Goal: Transaction & Acquisition: Purchase product/service

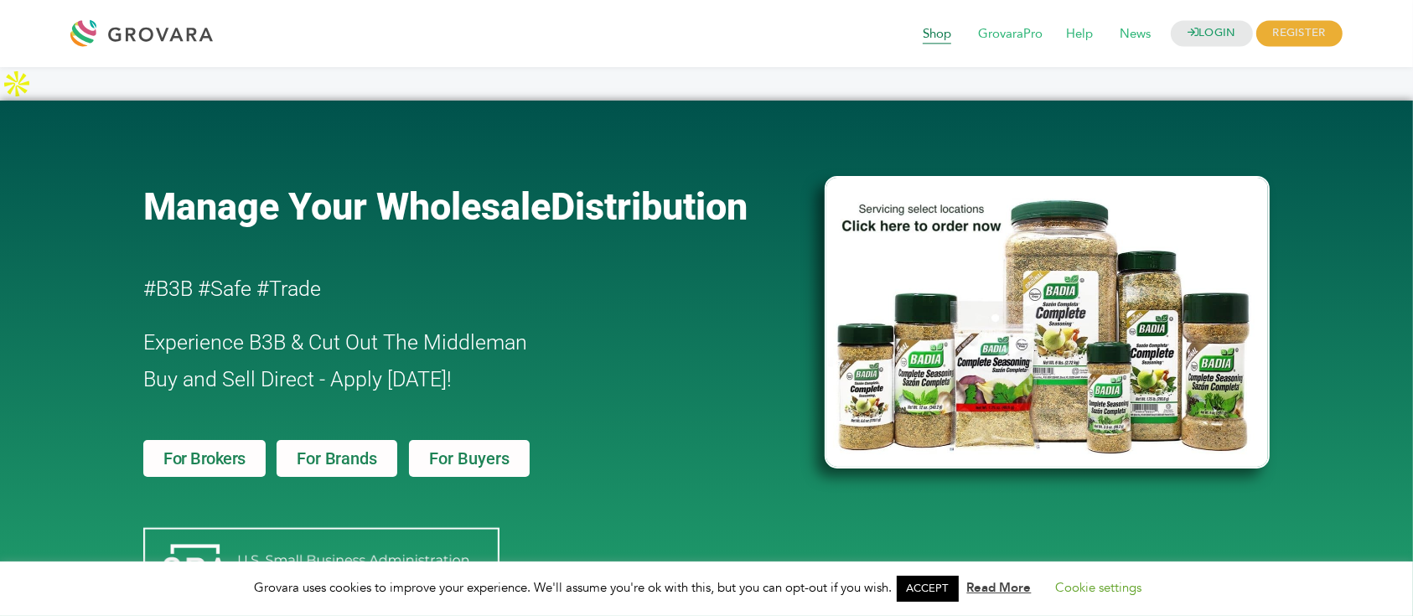
click at [924, 35] on span "Shop" at bounding box center [937, 34] width 52 height 32
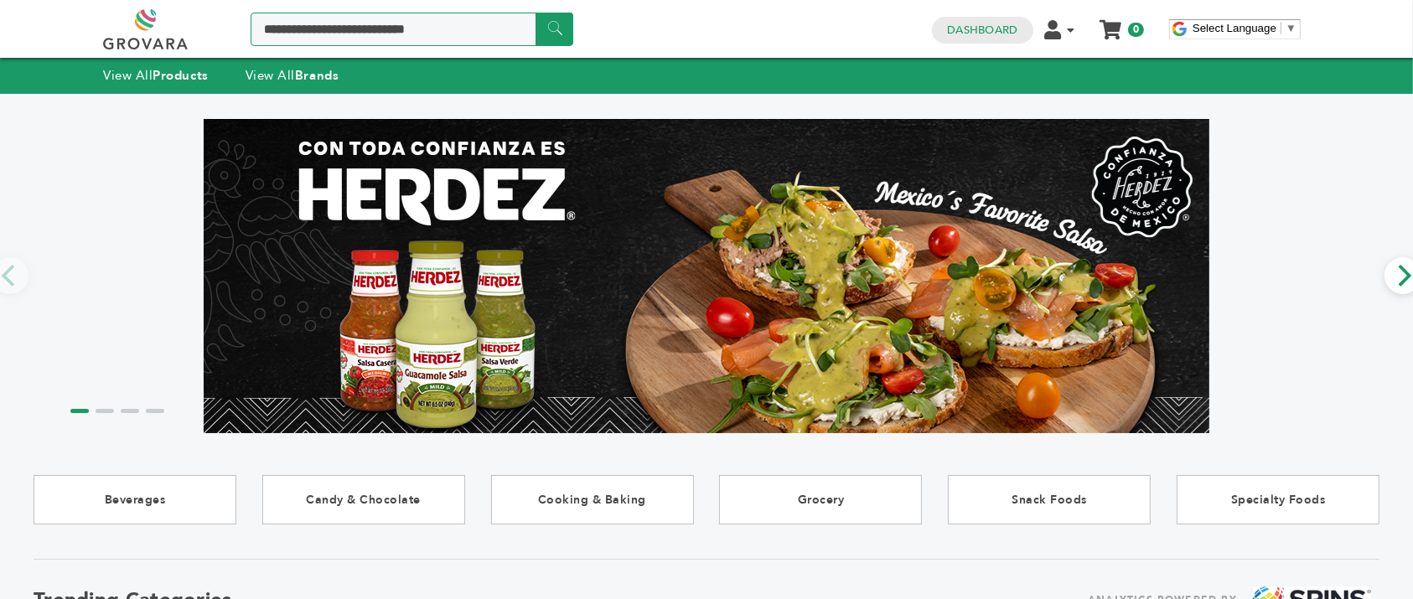
click at [344, 23] on input "Search a product or brand..." at bounding box center [412, 30] width 323 height 34
type input "******"
click at [535, 13] on input "******" at bounding box center [554, 29] width 38 height 33
